Goal: Transaction & Acquisition: Download file/media

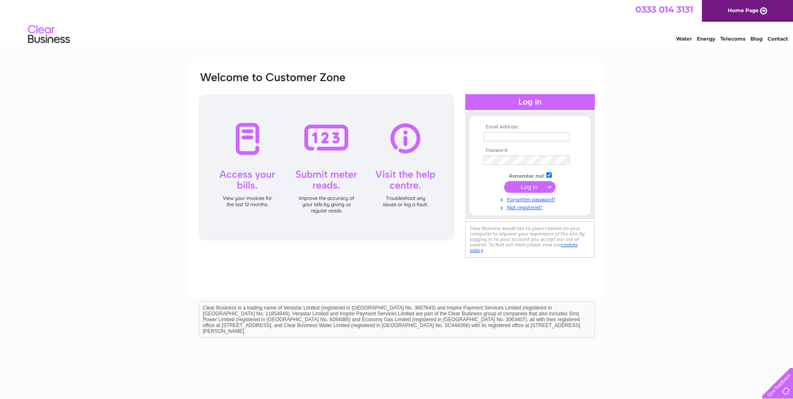
type input "[EMAIL_ADDRESS][DOMAIN_NAME]"
click at [530, 190] on input "submit" at bounding box center [529, 187] width 51 height 12
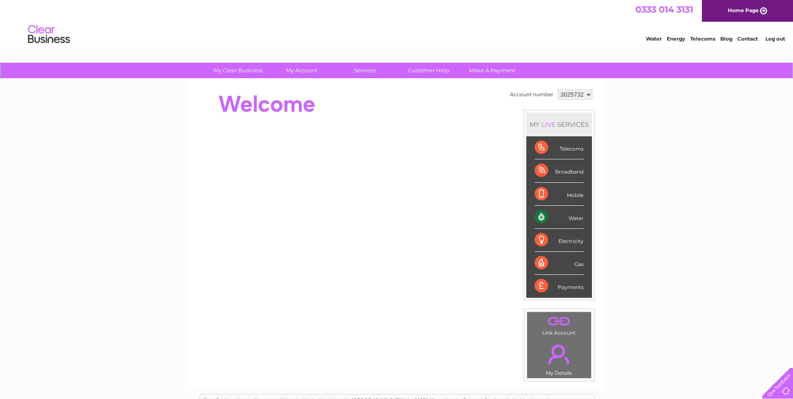
click at [575, 216] on div "Water" at bounding box center [559, 217] width 49 height 23
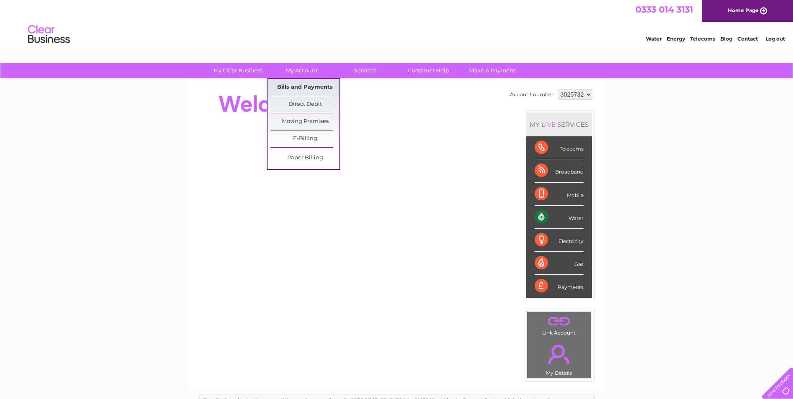
click at [298, 86] on link "Bills and Payments" at bounding box center [304, 87] width 69 height 17
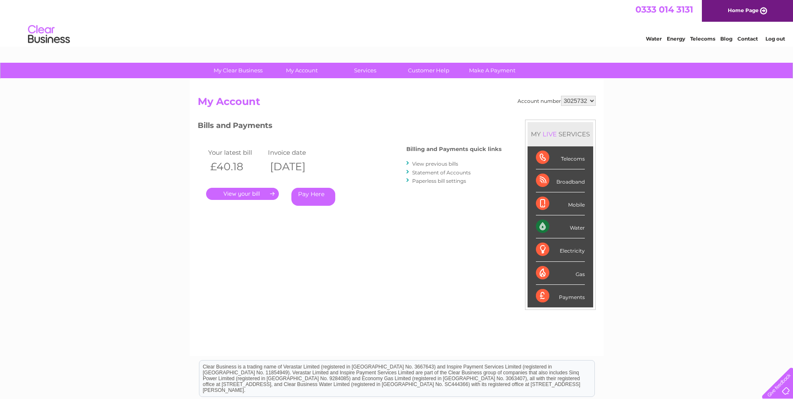
click at [241, 194] on link "." at bounding box center [242, 194] width 73 height 12
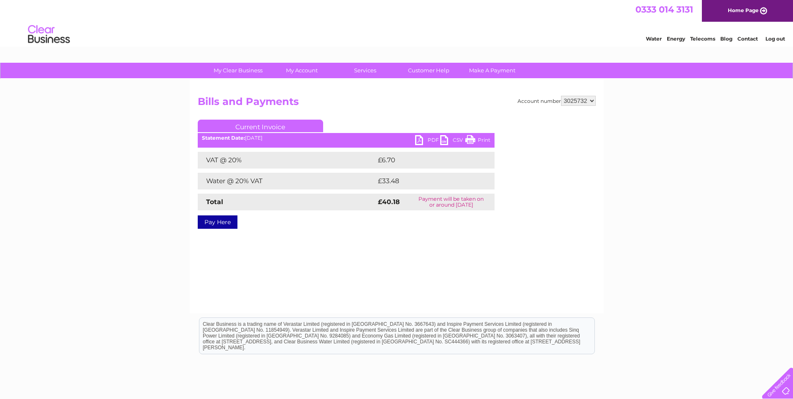
click at [431, 138] on link "PDF" at bounding box center [427, 141] width 25 height 12
click at [423, 140] on link "PDF" at bounding box center [427, 141] width 25 height 12
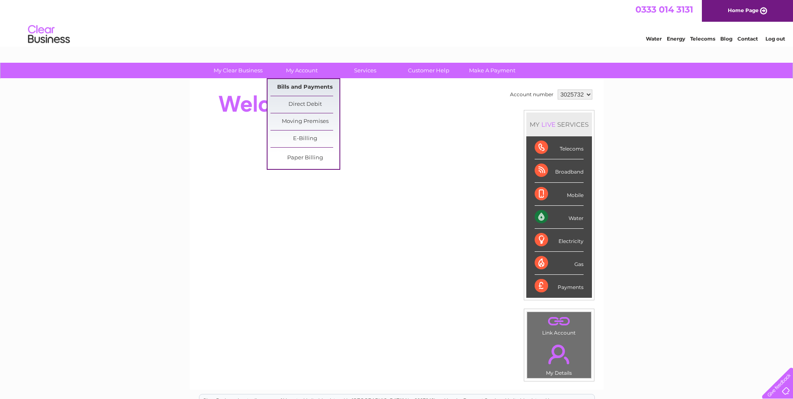
click at [293, 84] on link "Bills and Payments" at bounding box center [304, 87] width 69 height 17
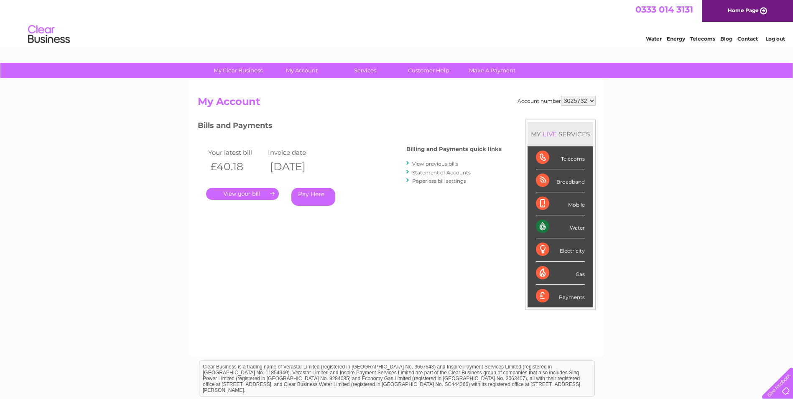
click at [429, 164] on link "View previous bills" at bounding box center [435, 163] width 46 height 6
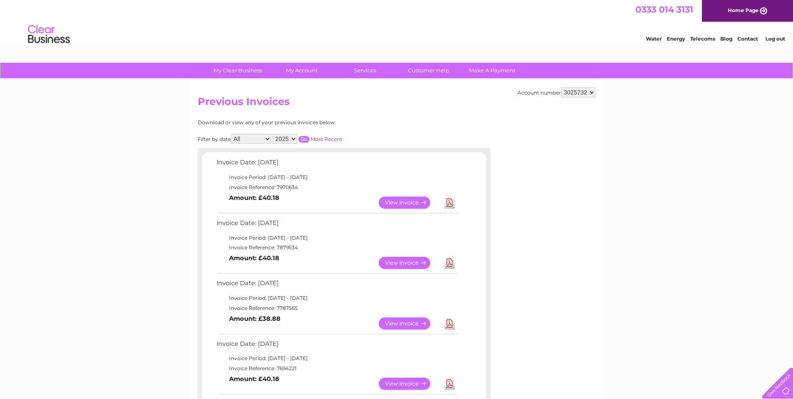
click at [450, 264] on link "Download" at bounding box center [449, 263] width 10 height 12
click at [447, 324] on link "Download" at bounding box center [449, 323] width 10 height 12
click at [448, 382] on link "Download" at bounding box center [449, 383] width 10 height 12
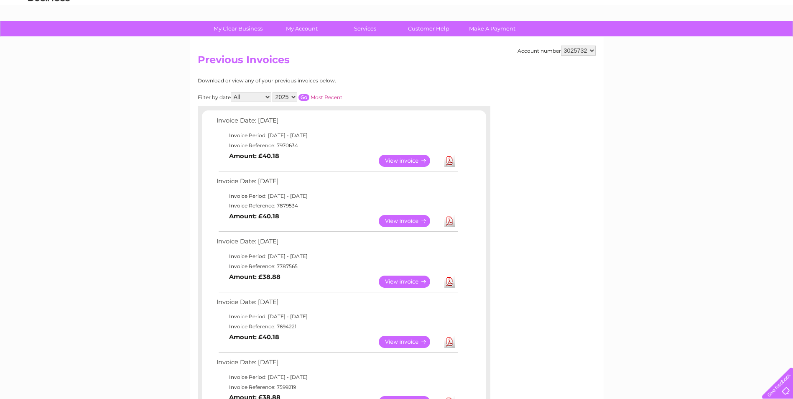
scroll to position [84, 0]
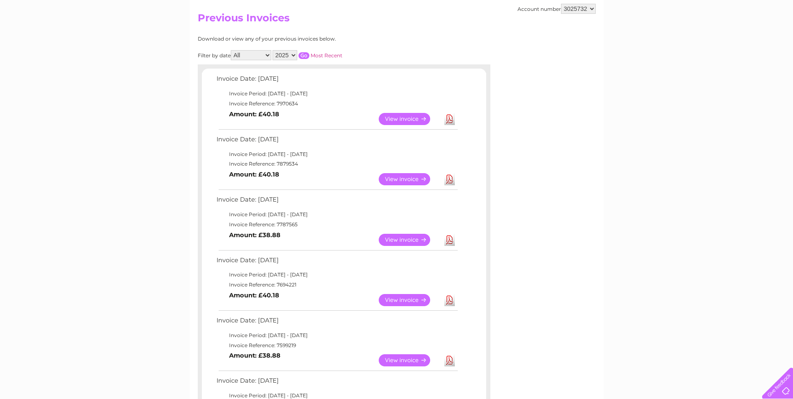
click at [451, 362] on link "Download" at bounding box center [449, 360] width 10 height 12
